Goal: Find specific page/section: Find specific page/section

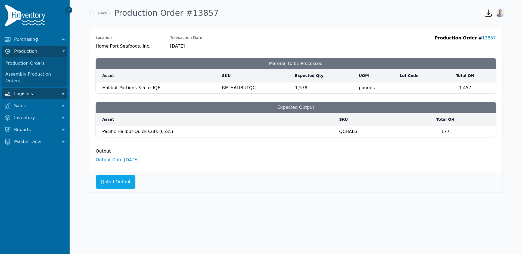
click at [22, 92] on button "Logistics" at bounding box center [34, 93] width 65 height 11
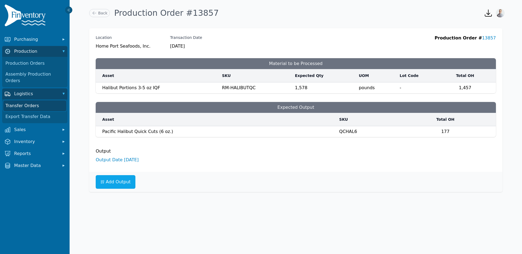
click at [21, 101] on link "Transfer Orders" at bounding box center [34, 105] width 63 height 11
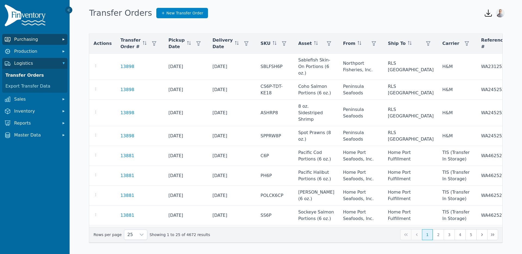
click at [55, 42] on span "Purchasing" at bounding box center [36, 39] width 44 height 7
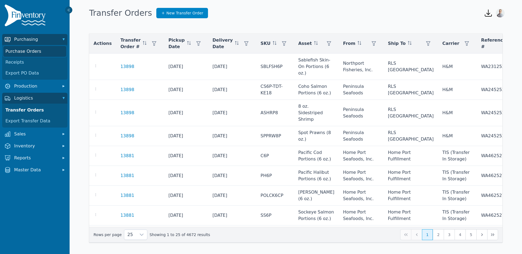
click at [24, 53] on link "Purchase Orders" at bounding box center [34, 51] width 63 height 11
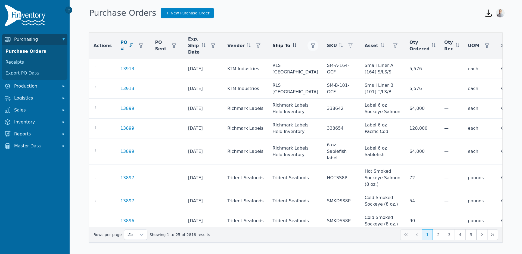
click at [311, 45] on icon "button" at bounding box center [313, 46] width 4 height 4
click at [296, 60] on div "Any" at bounding box center [309, 60] width 47 height 11
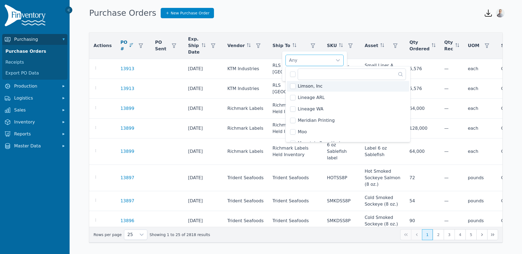
scroll to position [538, 0]
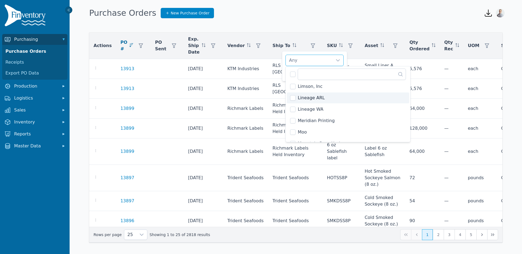
click at [296, 99] on li "Lineage ARL" at bounding box center [348, 97] width 122 height 11
click at [316, 61] on div "Lineage ARL" at bounding box center [309, 60] width 47 height 11
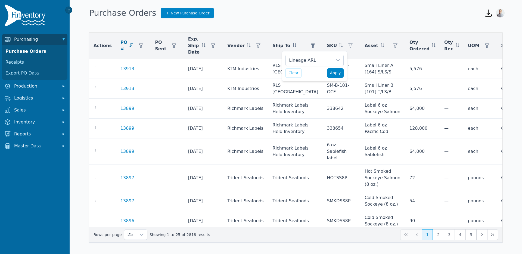
click at [340, 73] on span "Apply" at bounding box center [335, 73] width 11 height 6
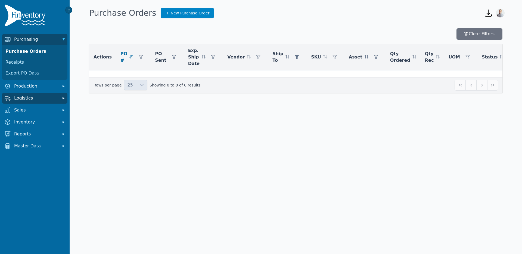
click at [29, 97] on span "Logistics" at bounding box center [36, 98] width 44 height 7
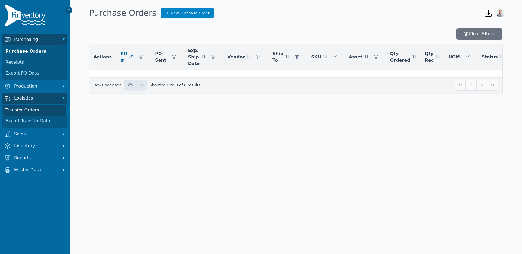
click at [25, 110] on link "Transfer Orders" at bounding box center [34, 110] width 63 height 11
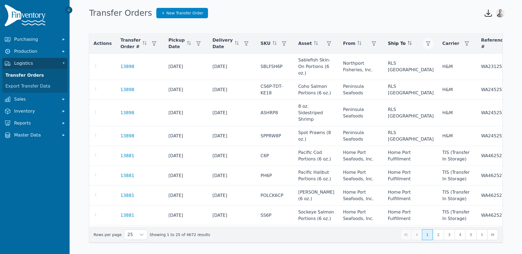
click at [426, 43] on icon "button" at bounding box center [428, 43] width 4 height 4
click at [394, 57] on div "Any" at bounding box center [408, 58] width 47 height 11
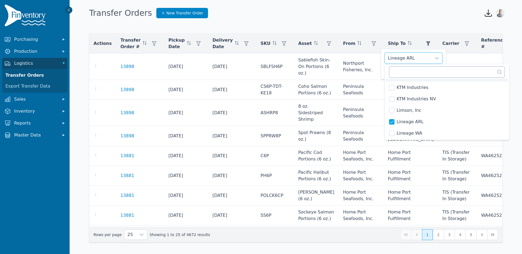
scroll to position [504, 0]
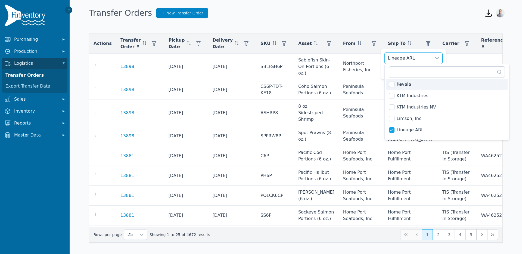
click at [408, 60] on div "Lineage ARL" at bounding box center [408, 58] width 47 height 11
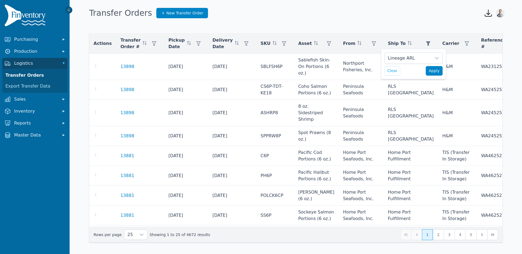
click at [435, 72] on span "Apply" at bounding box center [434, 71] width 11 height 6
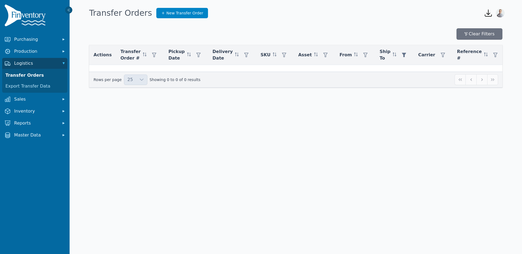
click at [29, 19] on img at bounding box center [26, 16] width 44 height 24
